Goal: Task Accomplishment & Management: Manage account settings

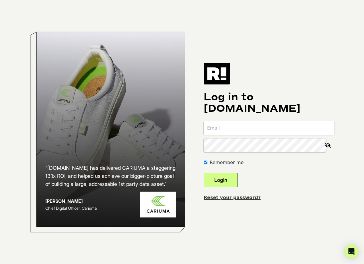
click at [250, 128] on input "email" at bounding box center [269, 128] width 131 height 14
type input "infotech@maryruthorganics.com"
click at [229, 161] on label "Remember me" at bounding box center [227, 162] width 34 height 7
click at [207, 161] on input "Remember me" at bounding box center [206, 162] width 4 height 4
checkbox input "false"
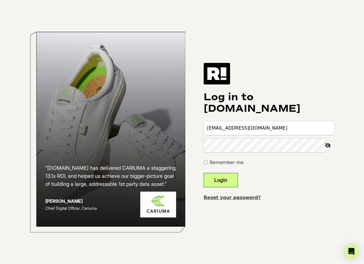
click at [224, 178] on button "Login" at bounding box center [221, 180] width 34 height 14
